Goal: Find specific page/section: Find specific page/section

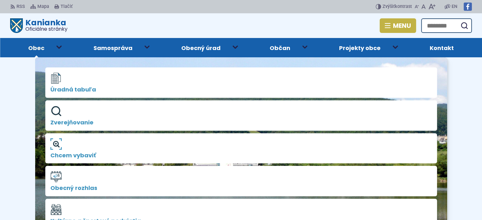
click at [32, 48] on span "Obec" at bounding box center [36, 47] width 16 height 19
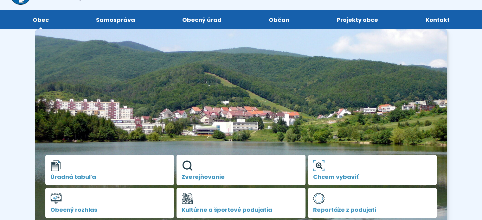
scroll to position [63, 0]
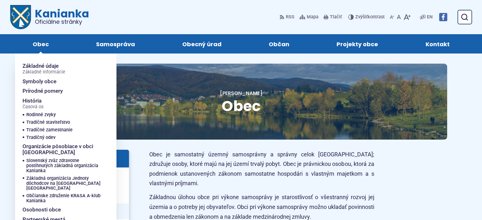
click at [36, 43] on span "Obec" at bounding box center [41, 43] width 16 height 19
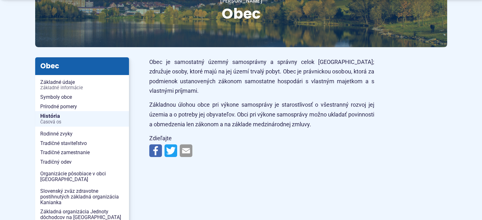
scroll to position [32, 0]
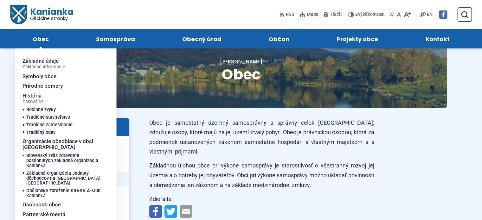
click at [40, 40] on span "Obec" at bounding box center [41, 38] width 16 height 19
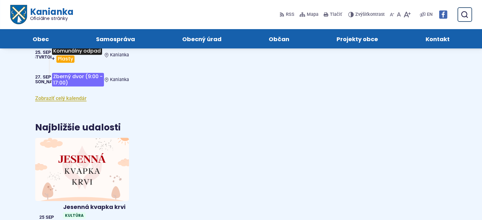
scroll to position [444, 0]
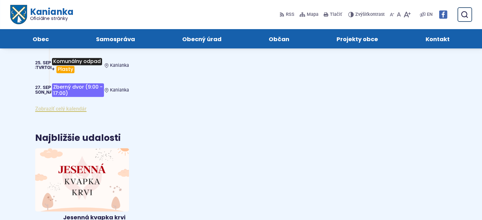
click at [59, 106] on link "Zobraziť celý kalendár" at bounding box center [60, 109] width 51 height 6
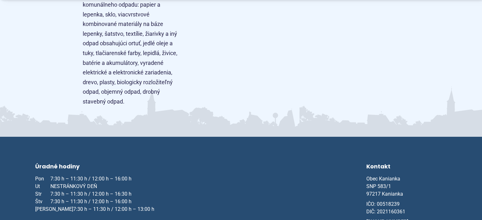
scroll to position [2314, 0]
